Goal: Contribute content

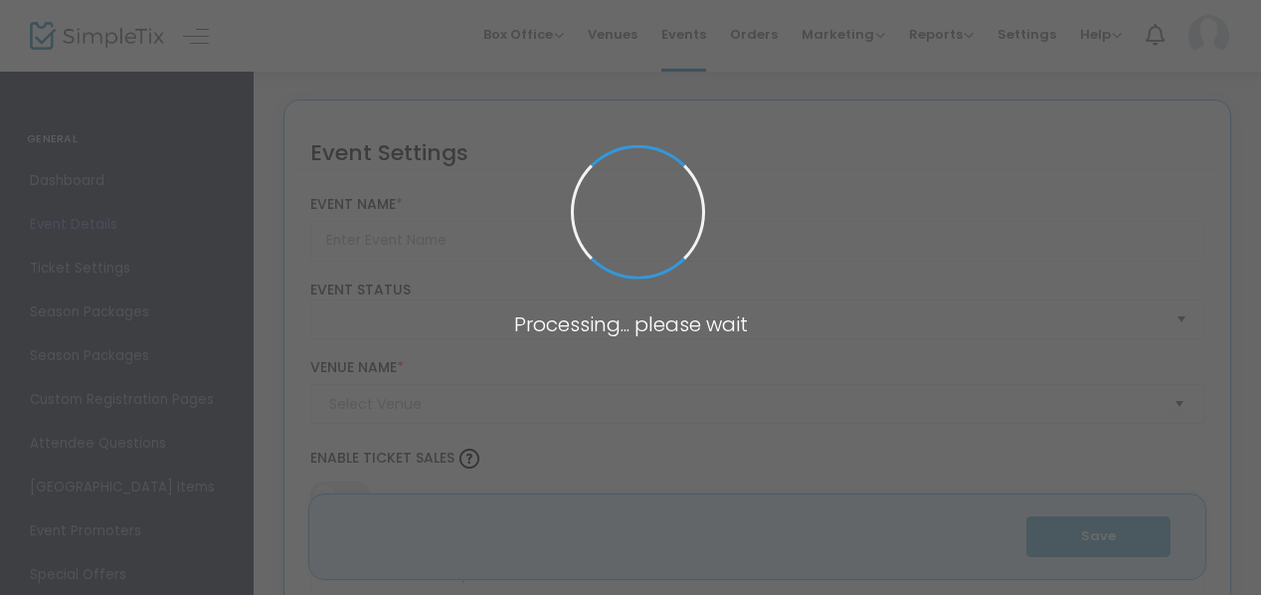
type input "NJWC Downtown Naperville Pub Crawl"
type textarea "🍂🍻 Flannel Up for a Cause! 🍻🍂Join the Naperville Junior Woman’s Club for our Do…"
type input "Buy Tickets"
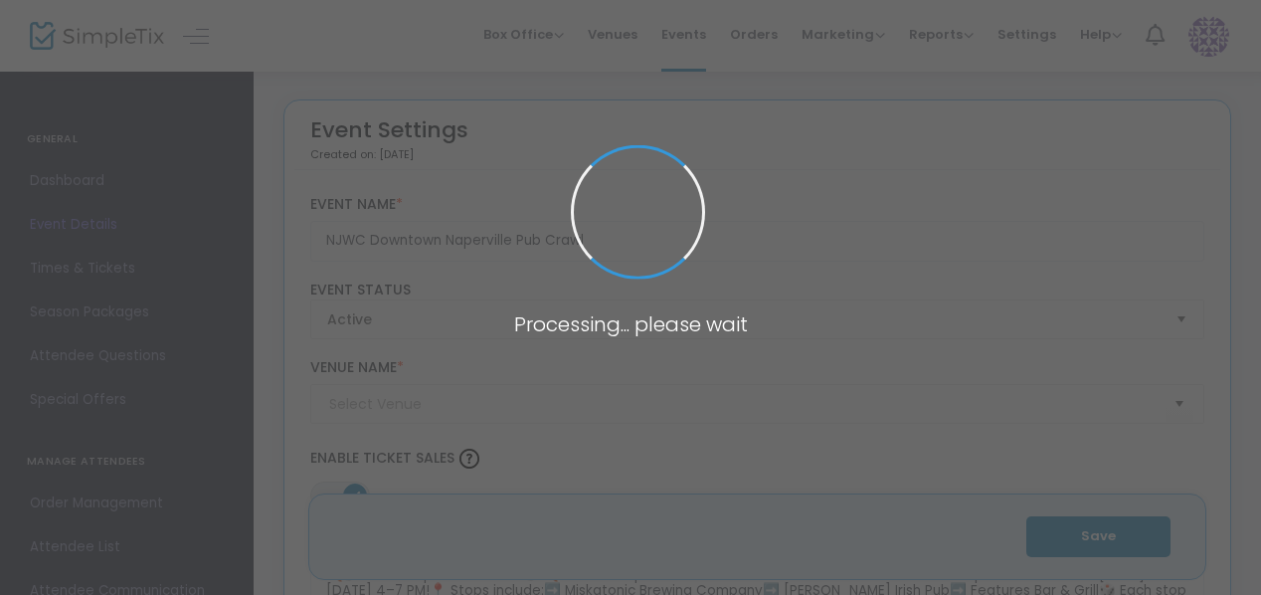
type input "Miskatonic Brewing Company"
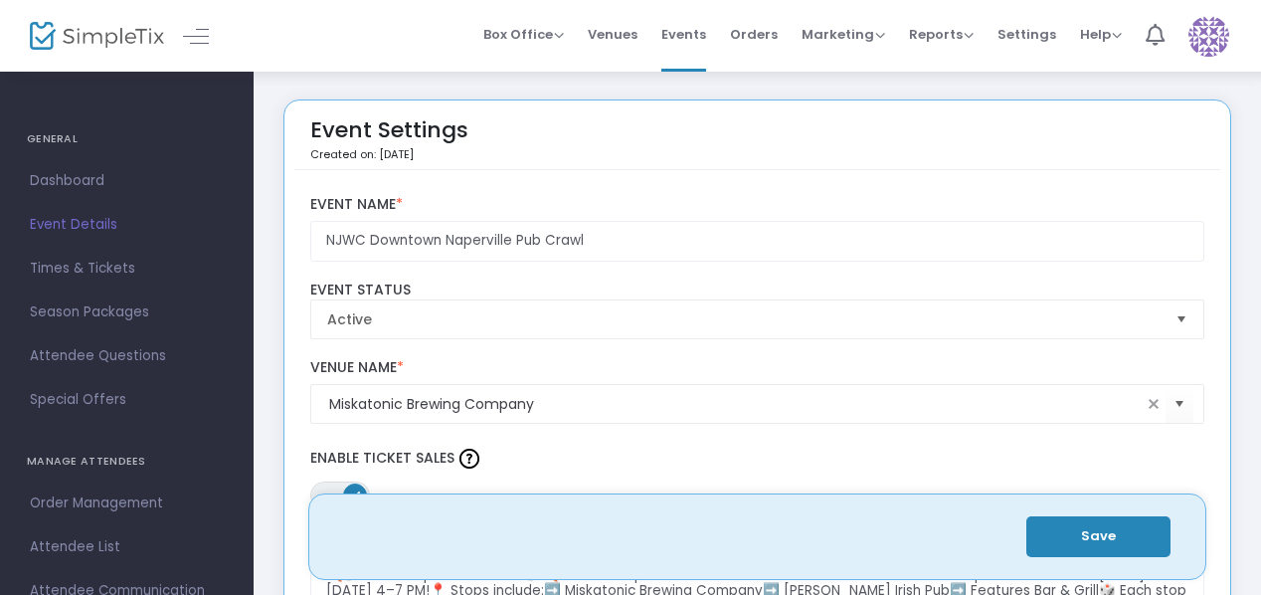
click at [44, 134] on h4 "GENERAL" at bounding box center [127, 139] width 200 height 40
click at [82, 180] on span "Dashboard" at bounding box center [127, 181] width 194 height 26
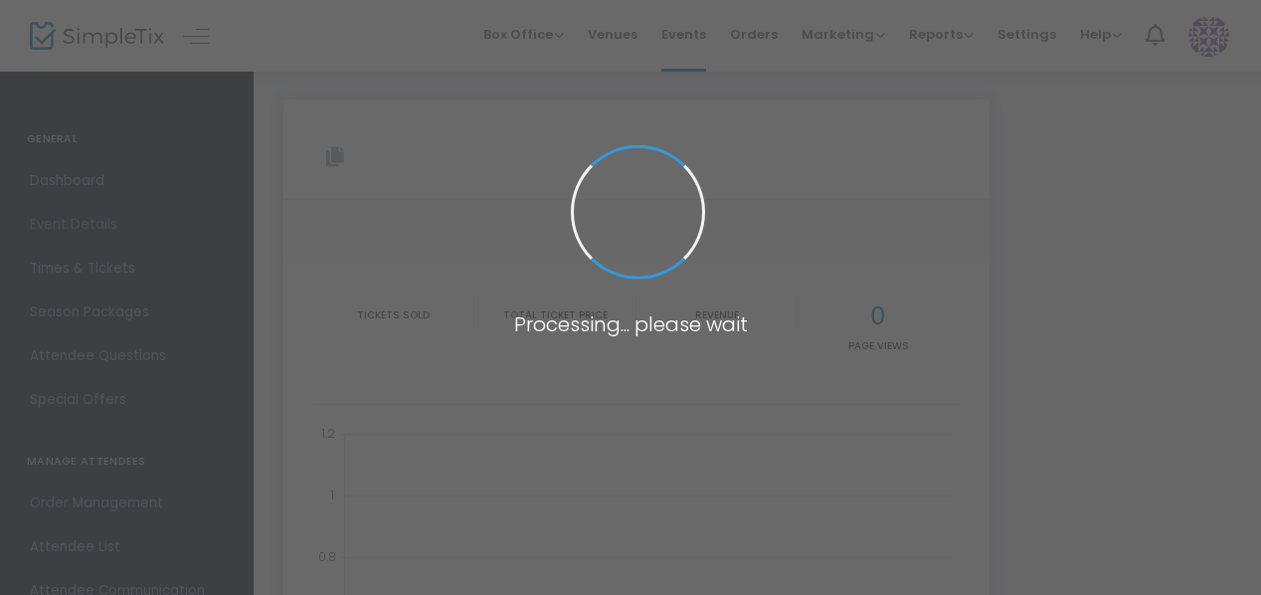
type input "[URL][DOMAIN_NAME]"
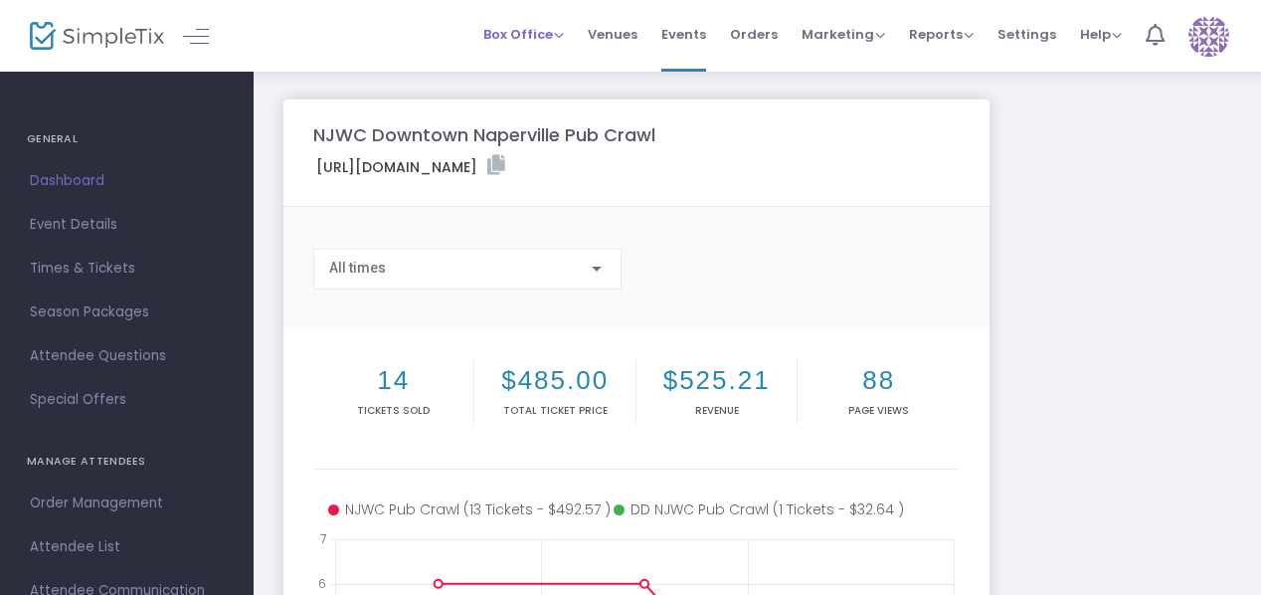
click at [562, 33] on span "Box Office" at bounding box center [523, 34] width 81 height 19
click at [564, 33] on span "Box Office" at bounding box center [523, 34] width 81 height 19
click at [203, 37] on link at bounding box center [196, 36] width 26 height 26
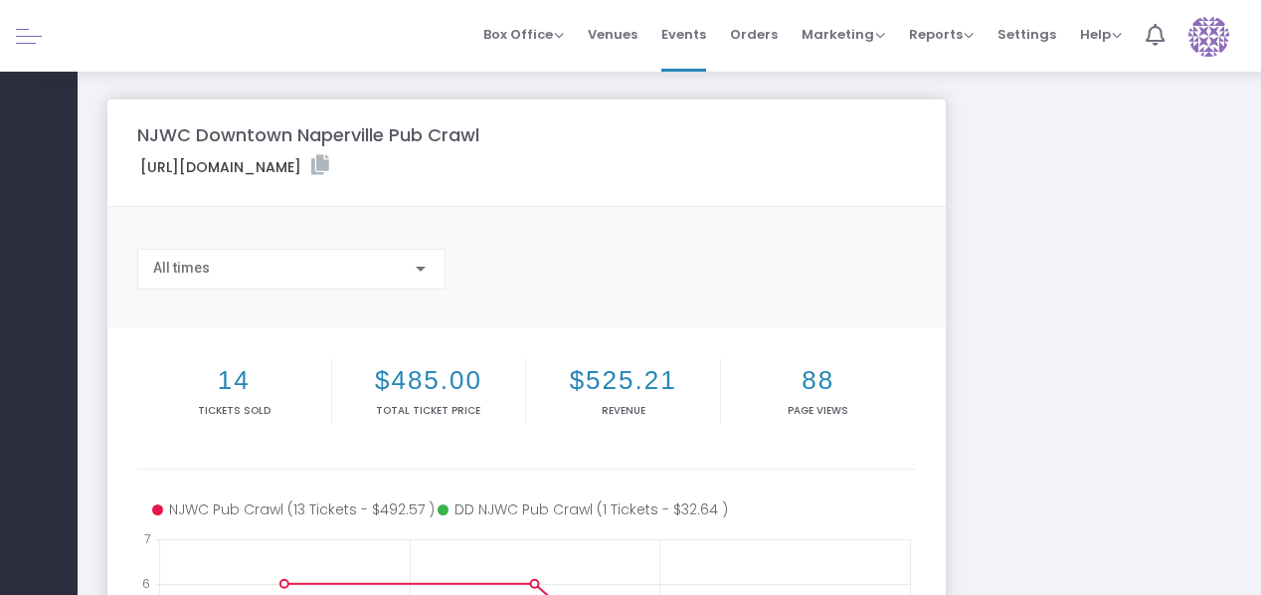
click at [12, 37] on div at bounding box center [39, 36] width 78 height 72
click at [46, 38] on span at bounding box center [39, 35] width 36 height 19
click at [32, 40] on link at bounding box center [29, 36] width 26 height 26
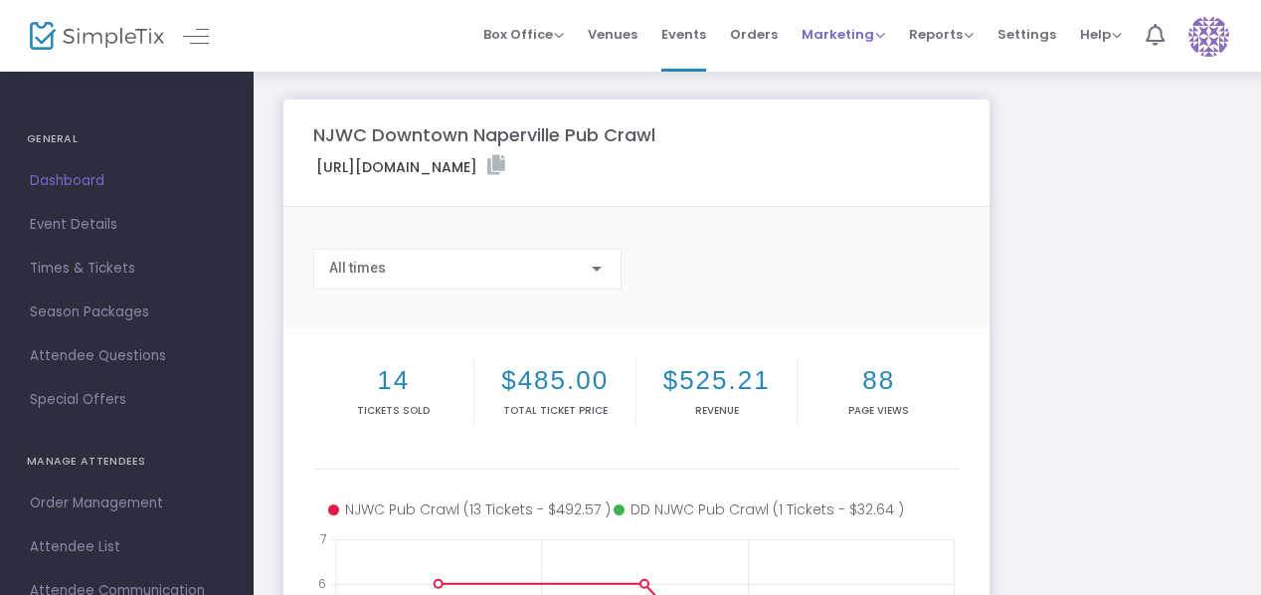
click at [881, 34] on span "Marketing" at bounding box center [844, 34] width 84 height 19
click at [691, 32] on span "Events" at bounding box center [683, 34] width 45 height 51
